Goal: Task Accomplishment & Management: Use online tool/utility

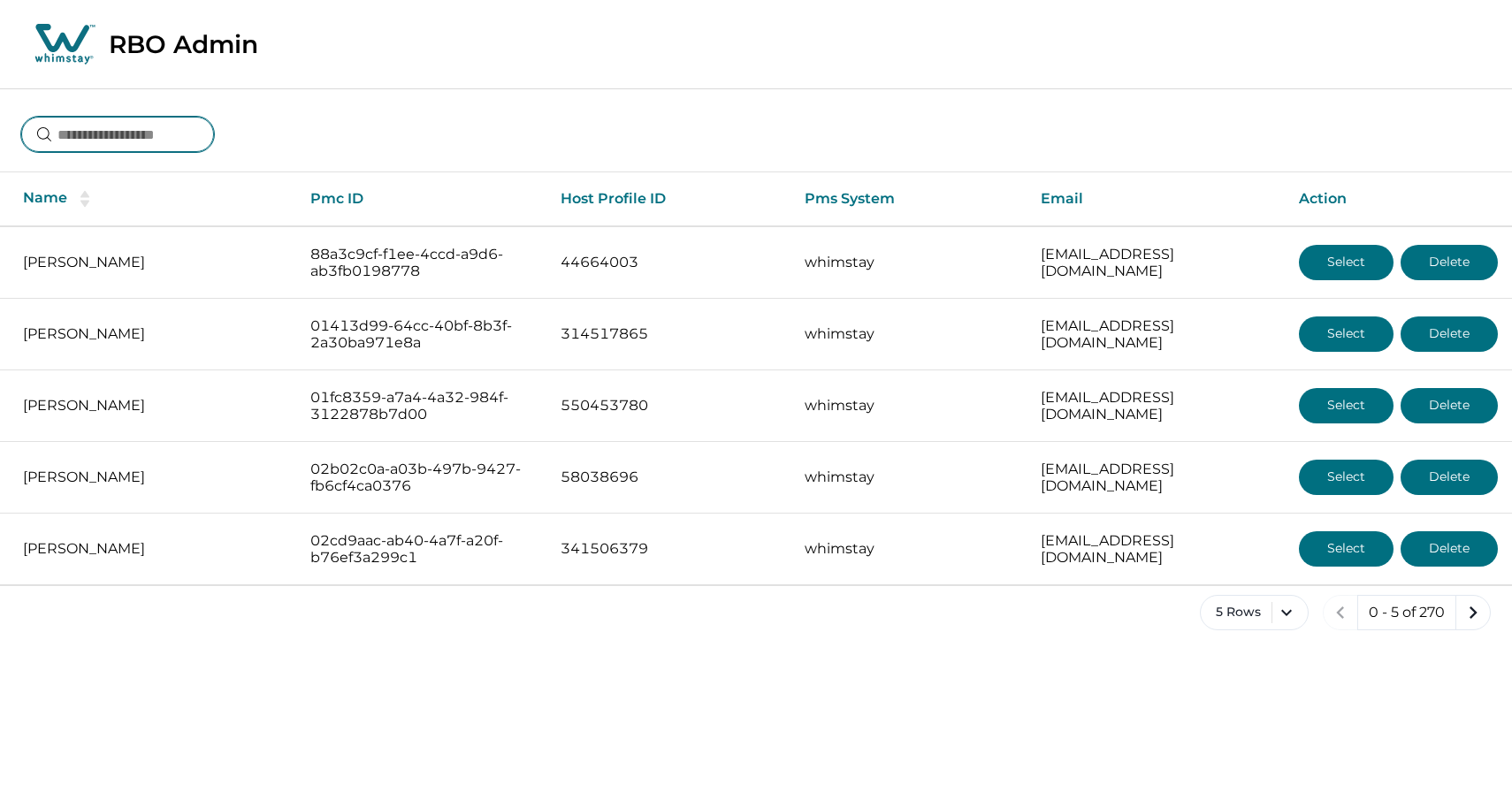
click at [82, 150] on input at bounding box center [118, 134] width 193 height 35
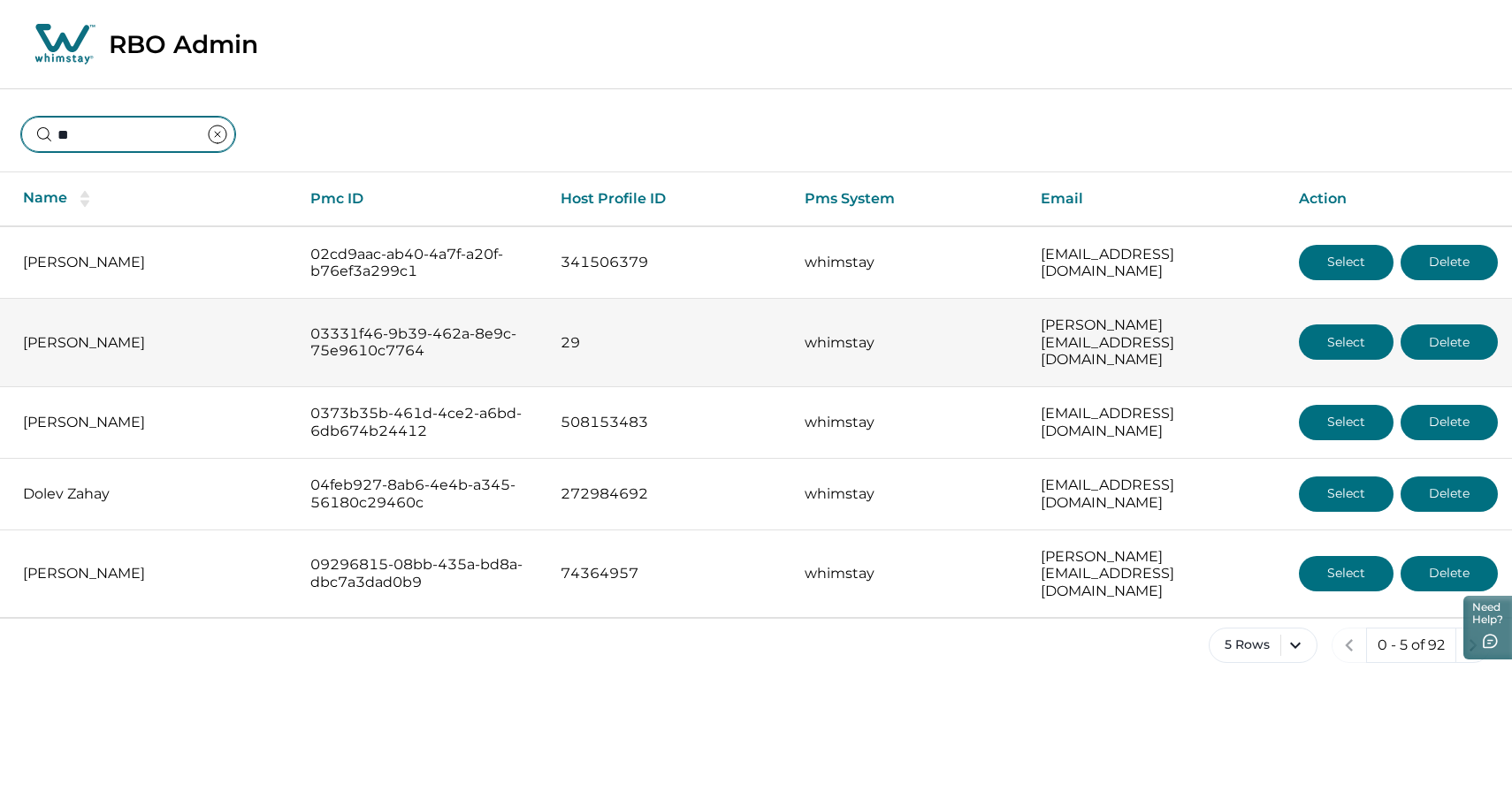
type input "**"
click at [151, 310] on td "[PERSON_NAME]" at bounding box center [148, 343] width 296 height 89
click at [203, 344] on td "[PERSON_NAME]" at bounding box center [148, 343] width 296 height 89
click at [1328, 339] on button "Select" at bounding box center [1345, 342] width 94 height 35
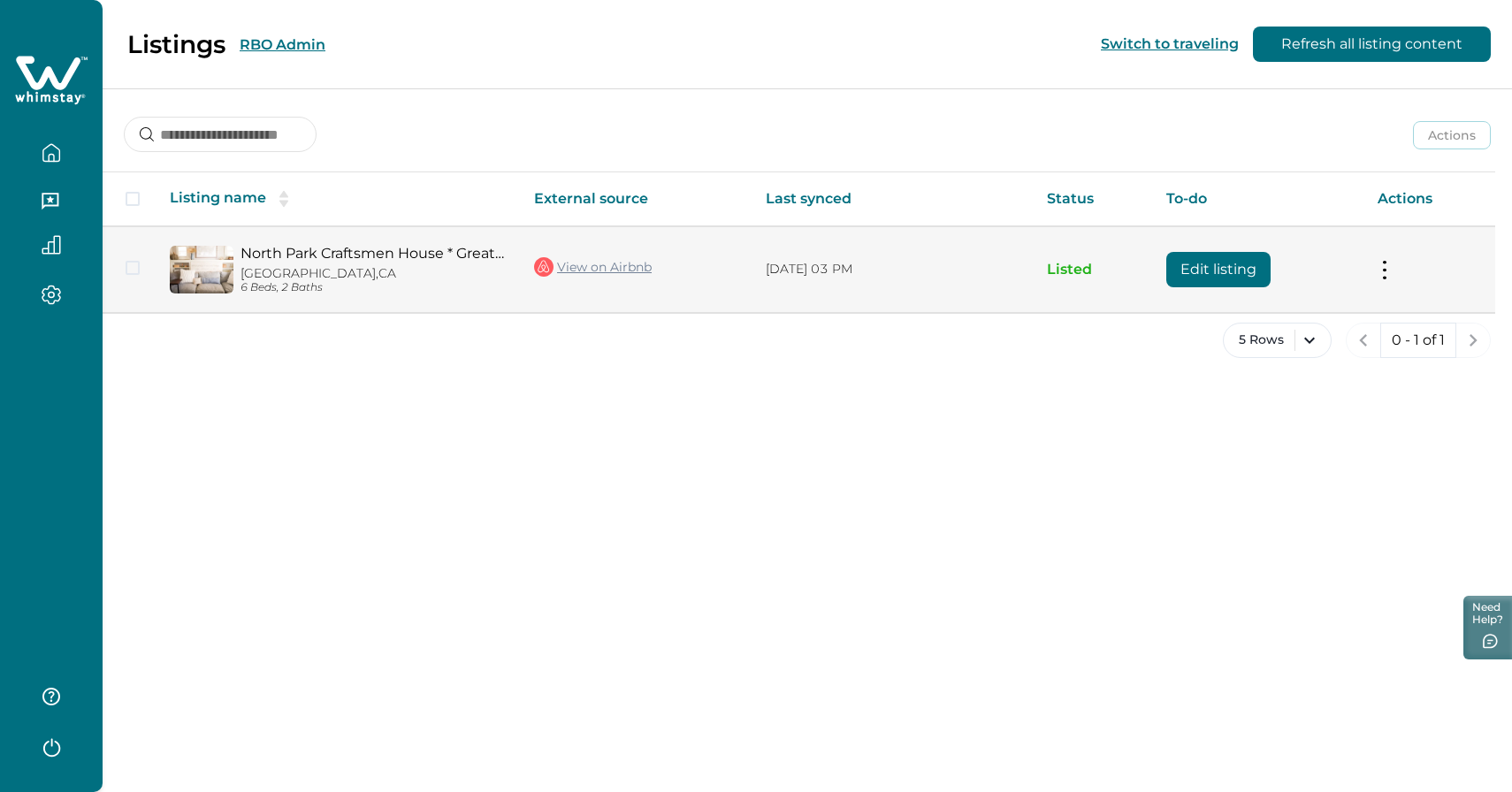
click at [197, 264] on img at bounding box center [201, 269] width 64 height 48
click at [267, 256] on link "North Park Craftsmen House * Great for Families" at bounding box center [373, 253] width 266 height 17
